Goal: Task Accomplishment & Management: Use online tool/utility

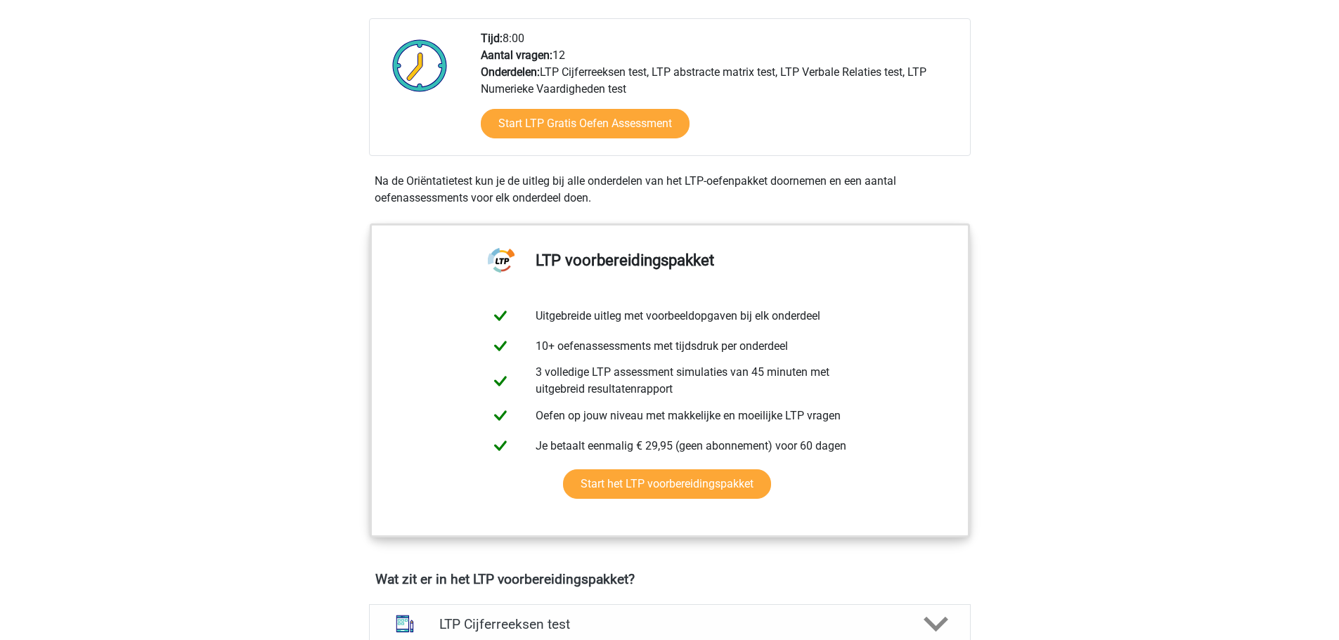
scroll to position [351, 0]
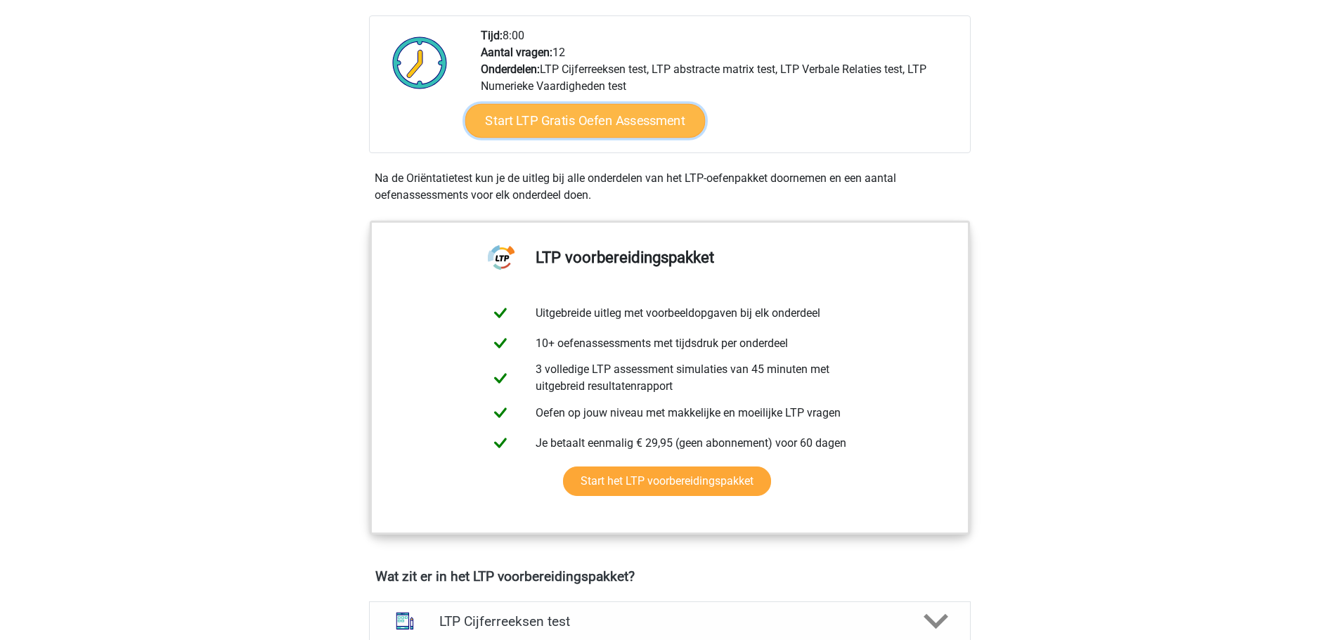
click at [628, 129] on link "Start LTP Gratis Oefen Assessment" at bounding box center [585, 121] width 240 height 34
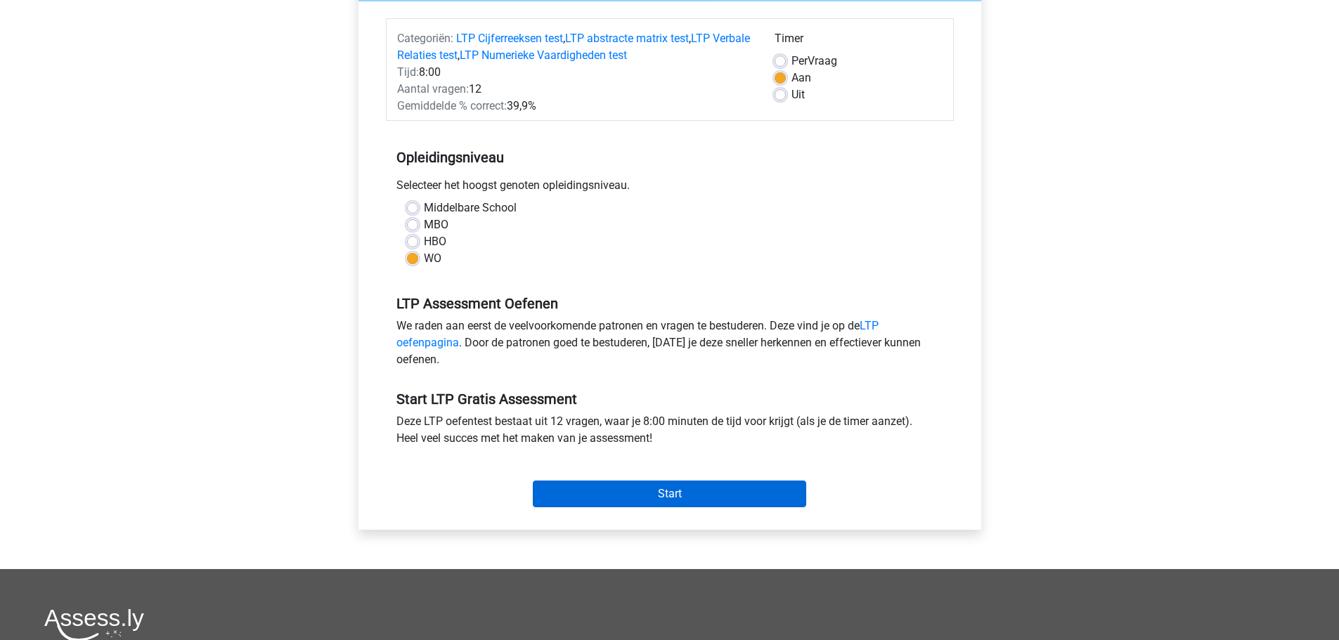
scroll to position [281, 0]
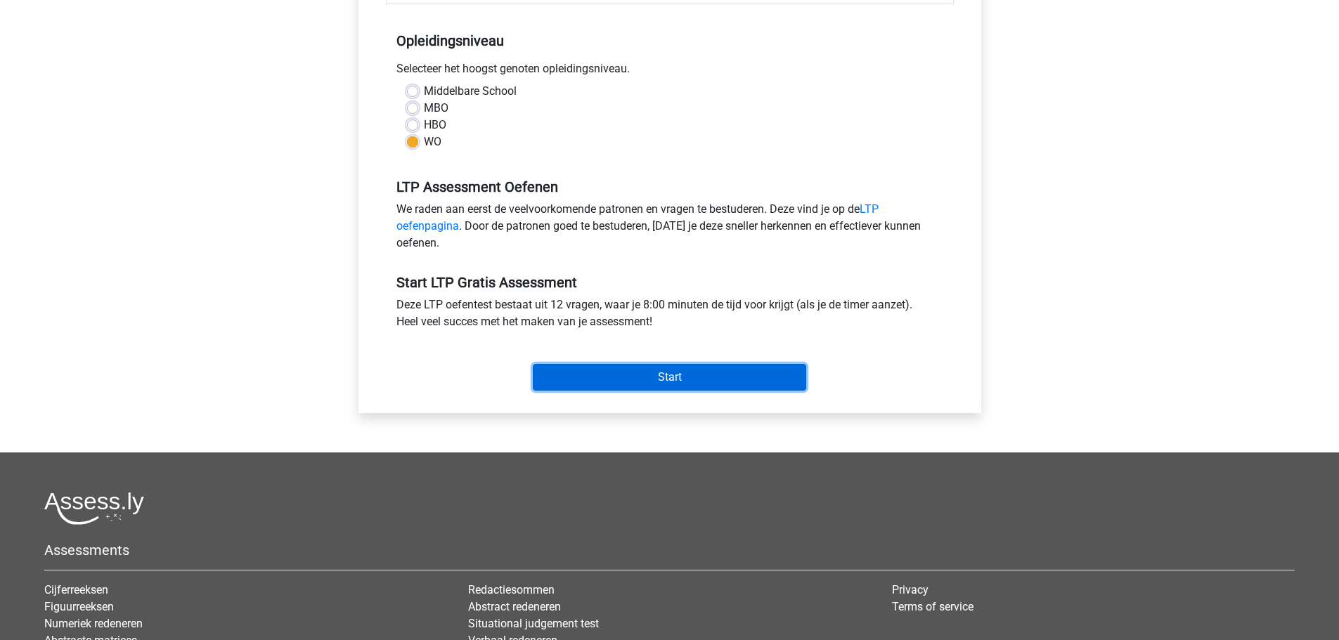
click at [699, 378] on input "Start" at bounding box center [669, 377] width 273 height 27
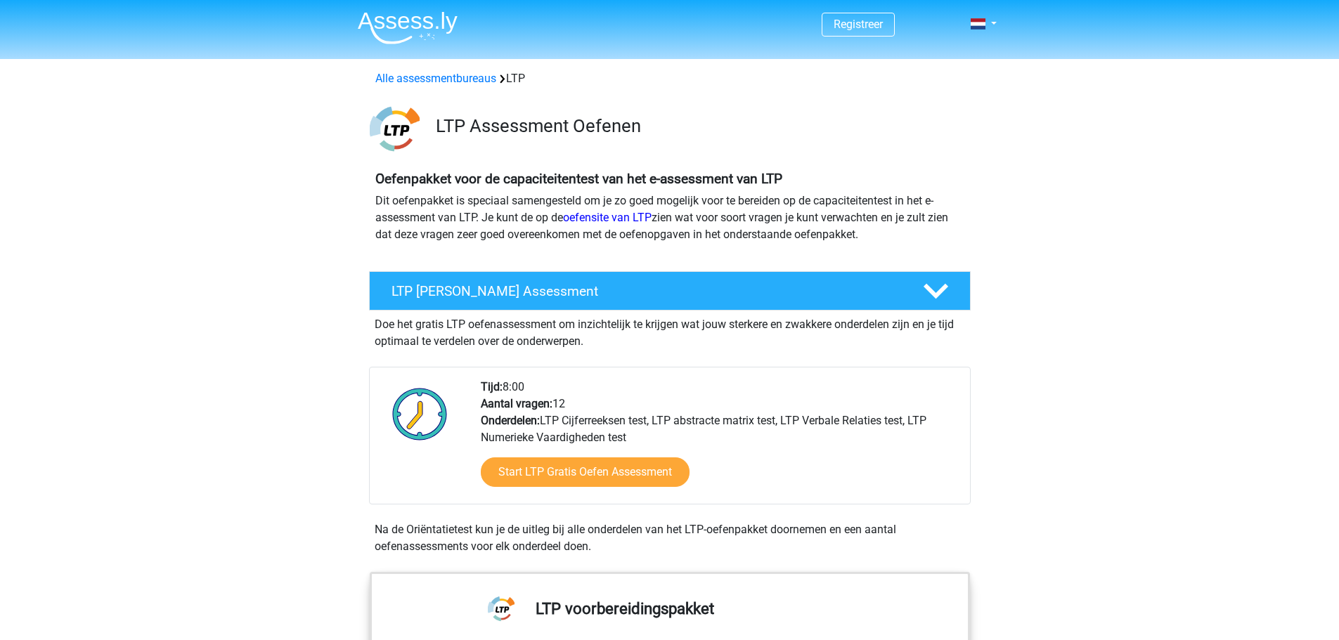
scroll to position [351, 0]
